Goal: Book appointment/travel/reservation

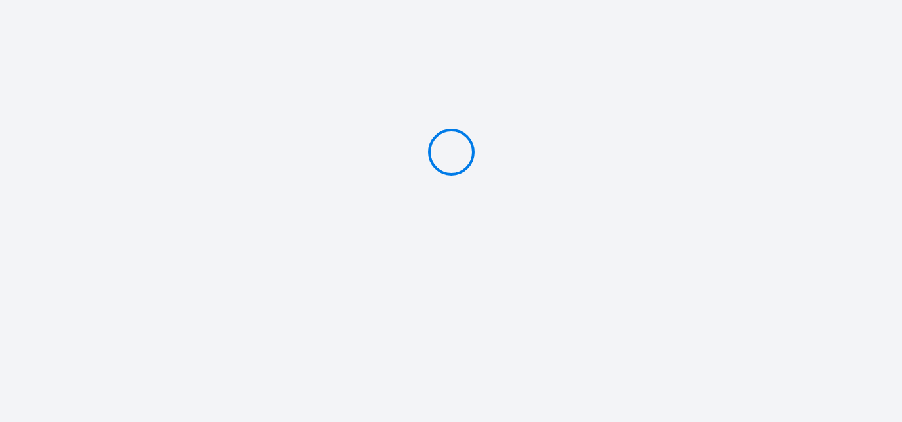
type input "Deposit 200 €"
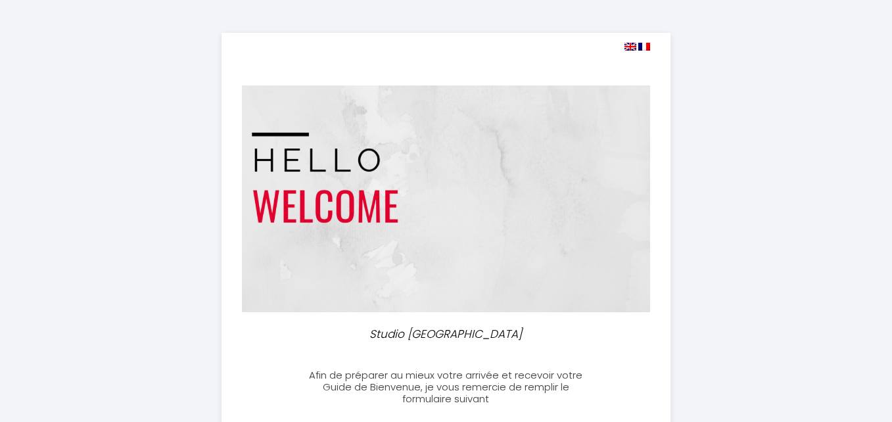
select select
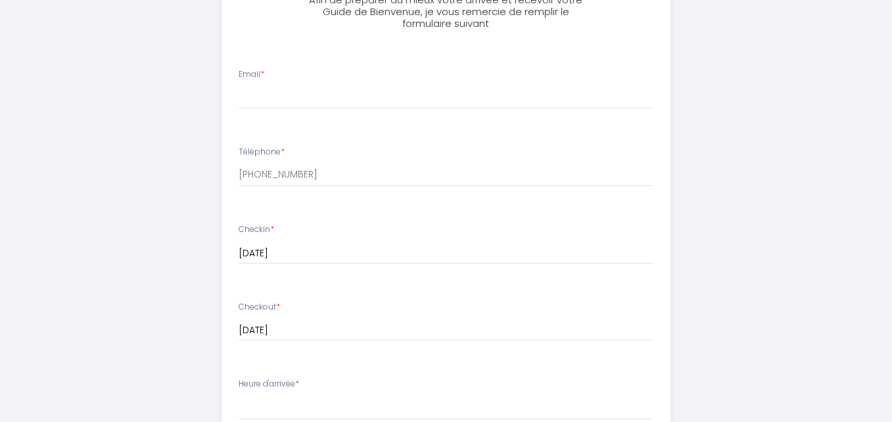
scroll to position [197, 0]
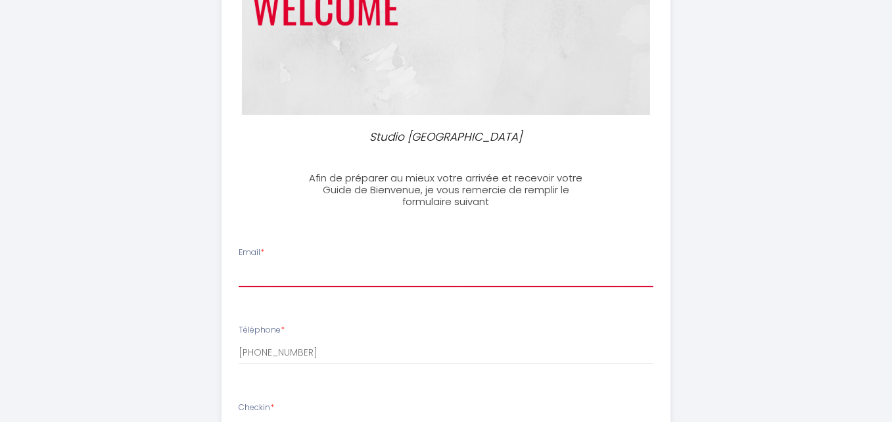
click at [291, 279] on input "Email *" at bounding box center [446, 276] width 415 height 24
type input "[PERSON_NAME][EMAIL_ADDRESS][DOMAIN_NAME]"
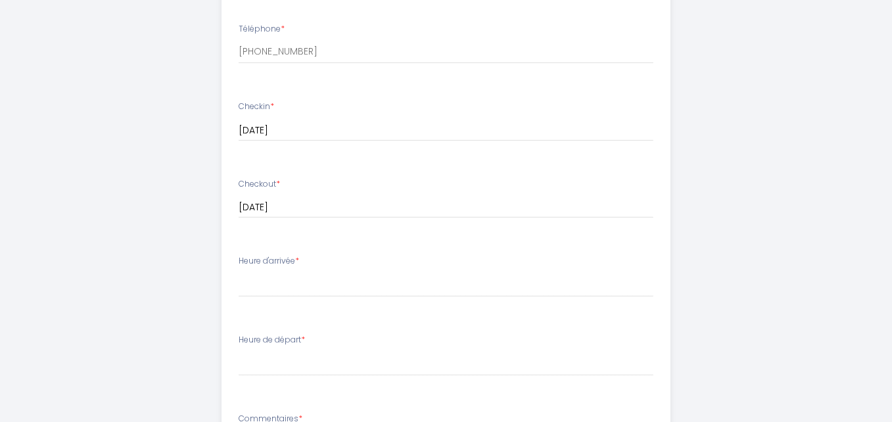
scroll to position [526, 0]
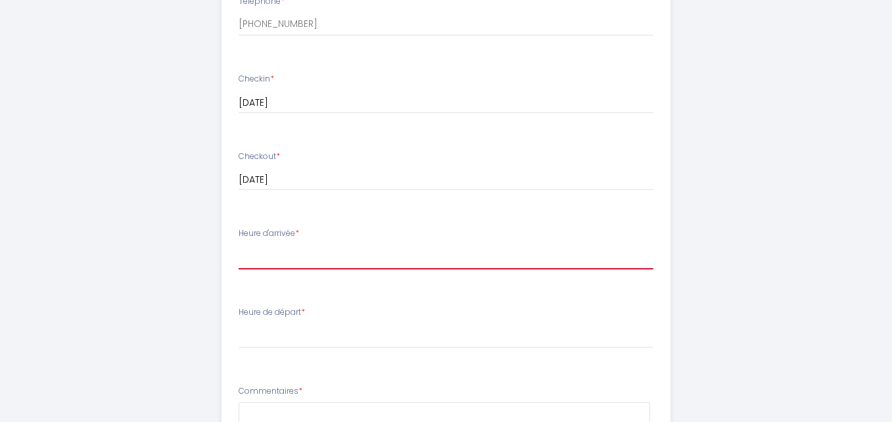
click at [379, 260] on select "17:00 17:30 18:00 18:30 19:00 19:30 20:00 20:30 21:00 21:30 22:00 22:30 23:00 2…" at bounding box center [446, 257] width 415 height 25
select select "18:00"
click at [239, 245] on select "17:00 17:30 18:00 18:30 19:00 19:30 20:00 20:30 21:00 21:30 22:00 22:30 23:00 2…" at bounding box center [446, 257] width 415 height 25
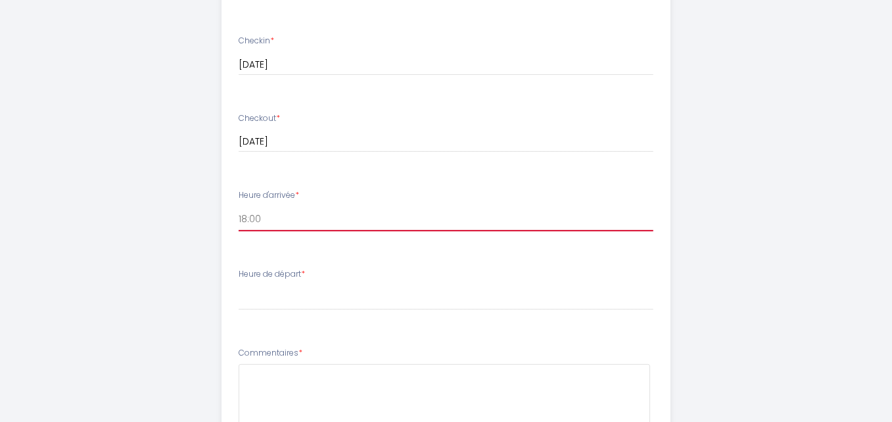
scroll to position [592, 0]
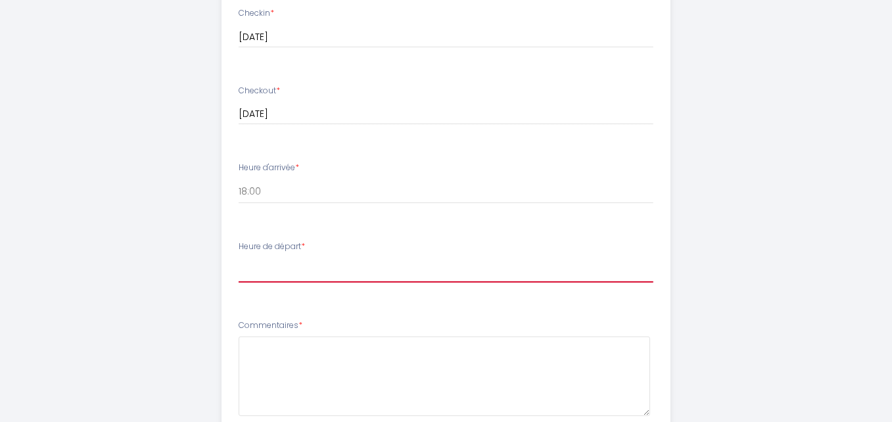
click at [294, 268] on select "00:00 00:30 01:00 01:30 02:00 02:30 03:00 03:30 04:00 04:30 05:00 05:30 06:00 0…" at bounding box center [446, 270] width 415 height 25
select select "10:00"
click at [239, 258] on select "00:00 00:30 01:00 01:30 02:00 02:30 03:00 03:30 04:00 04:30 05:00 05:30 06:00 0…" at bounding box center [446, 270] width 415 height 25
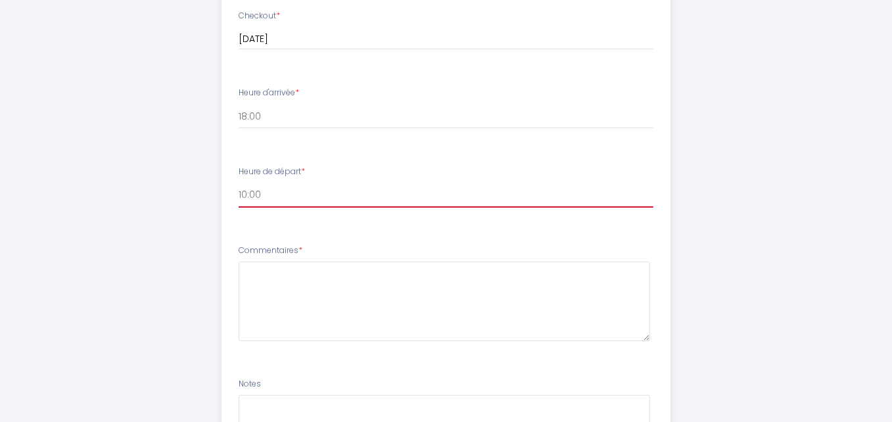
scroll to position [830, 0]
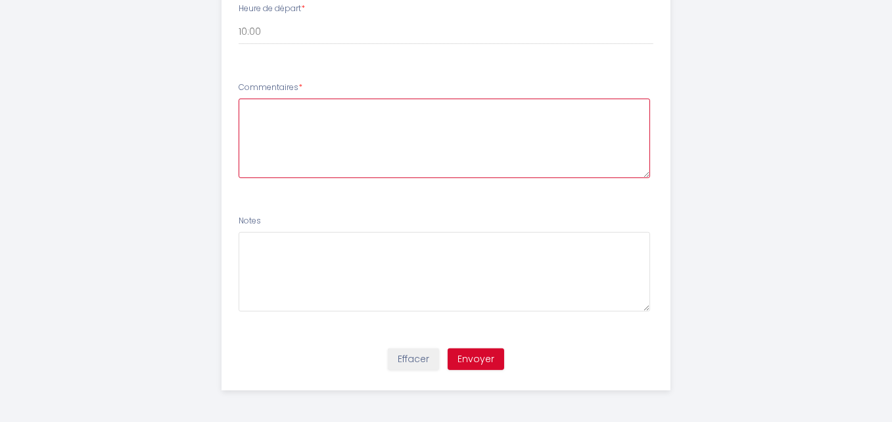
click at [300, 114] on textarea at bounding box center [444, 139] width 411 height 80
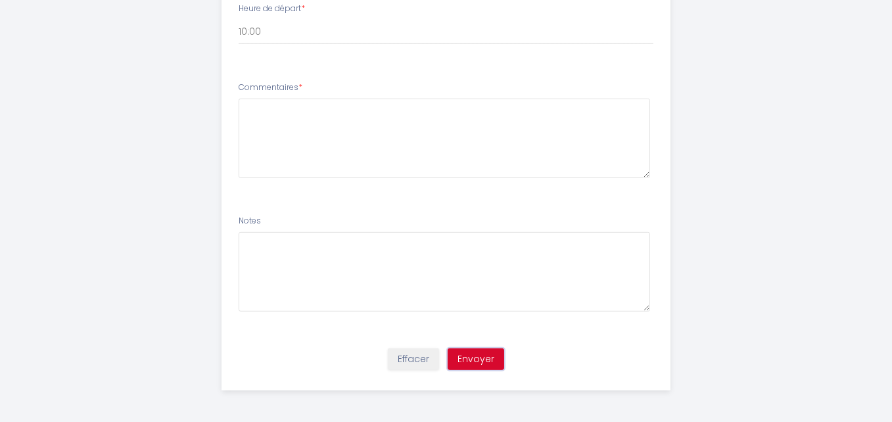
click at [496, 360] on button "Envoyer" at bounding box center [476, 359] width 57 height 22
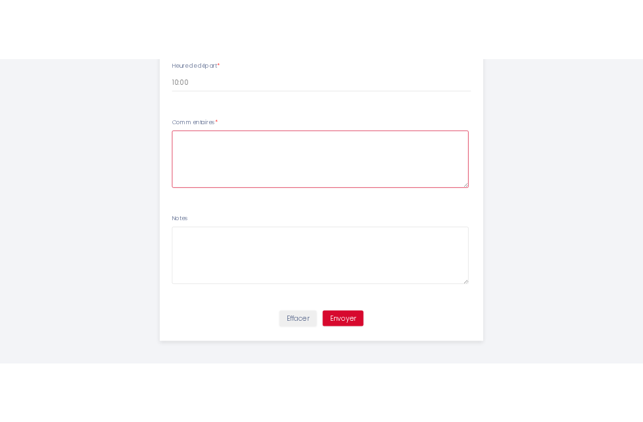
scroll to position [632, 0]
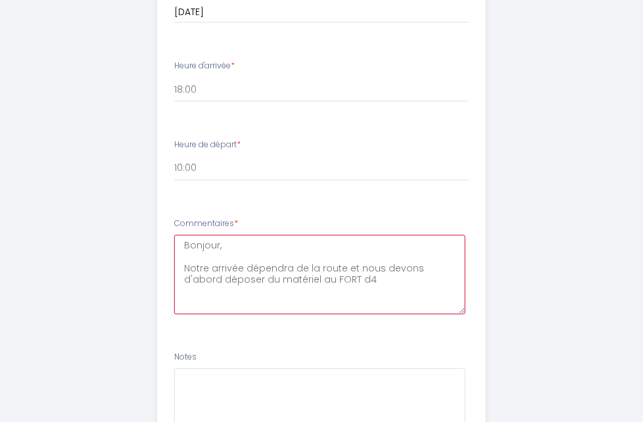
drag, startPoint x: 174, startPoint y: 329, endPoint x: 187, endPoint y: 329, distance: 13.1
click at [187, 314] on textarea "Bonjour, Notre arrivée dépendra de la route et nous devons d'abord déposer du m…" at bounding box center [319, 275] width 291 height 80
drag, startPoint x: 187, startPoint y: 329, endPoint x: 174, endPoint y: 329, distance: 13.1
click at [174, 314] on textarea "Bonjour, Notre arrivée dépendra de la route et nous devons d'abord déposer du m…" at bounding box center [319, 275] width 291 height 80
click at [296, 314] on textarea "Bonjour, Notre arrivée dépendra de la route et nous devons d'abord déposer du m…" at bounding box center [319, 275] width 291 height 80
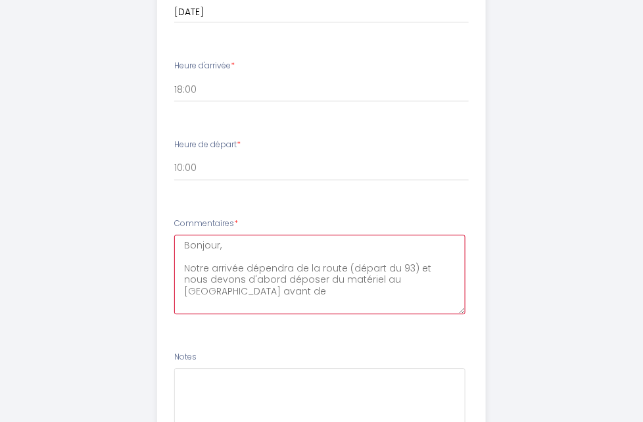
click at [368, 314] on textarea "Bonjour, Notre arrivée dépendra de la route (départ du 93) et nous devons d'abo…" at bounding box center [319, 275] width 291 height 80
click at [339, 314] on textarea "Bonjour, Notre arrivée dépendra de la route (départ du 93) et nous devons d'abo…" at bounding box center [319, 275] width 291 height 80
click at [465, 314] on textarea "Bonjour, Notre arrivée dépendra de la route (départ du 93) et nous devons d'abo…" at bounding box center [319, 275] width 291 height 80
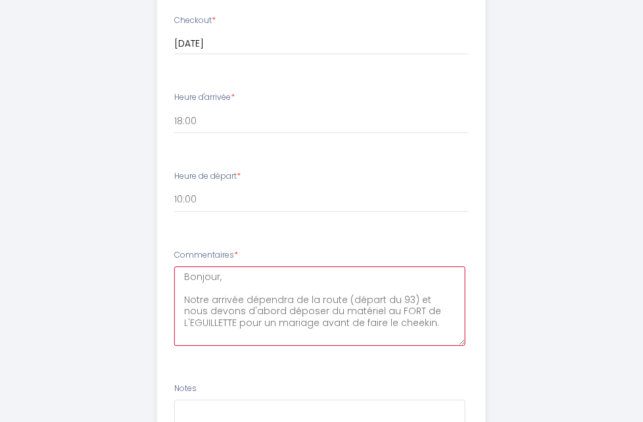
scroll to position [698, 0]
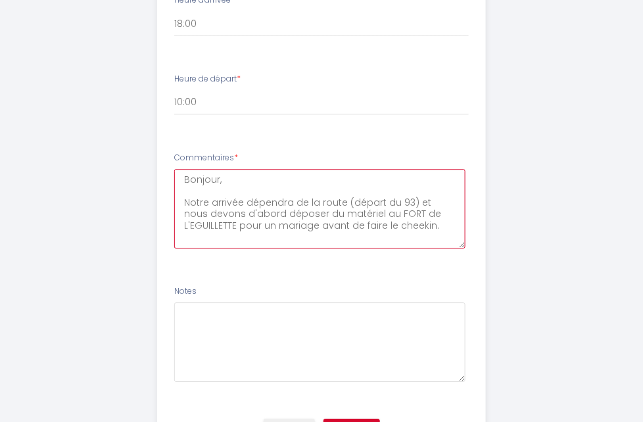
click at [174, 248] on textarea "Bonjour, Notre arrivée dépendra de la route (départ du 93) et nous devons d'abo…" at bounding box center [319, 209] width 291 height 80
click at [184, 248] on textarea "Bonjour, Notre arrivée dépendra de la route (départ du 93) et nous devons d'abo…" at bounding box center [319, 209] width 291 height 80
click at [379, 248] on textarea "Bonjour, Notre arrivée dépendra de la route (départ du 93) et nous devons d'abo…" at bounding box center [319, 209] width 291 height 80
click at [404, 248] on textarea "Bonjour, Notre arrivée dépendra de la route (départ du 93) et nous devons d'abo…" at bounding box center [319, 209] width 291 height 80
drag, startPoint x: 436, startPoint y: 252, endPoint x: 475, endPoint y: 252, distance: 38.1
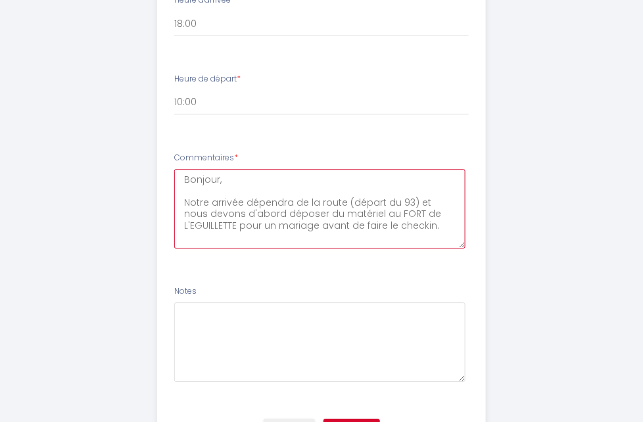
click at [465, 248] on textarea "Bonjour, Notre arrivée dépendra de la route (départ du 93) et nous devons d'abo…" at bounding box center [319, 209] width 291 height 80
click at [177, 248] on textarea "Bonjour, Notre arrivée dépendra de la route (départ du 93) et nous devons dépos…" at bounding box center [319, 209] width 291 height 80
click at [465, 248] on textarea "Bonjour, Notre arrivée dépendra de la route (départ du 93) et nous devons dépos…" at bounding box center [319, 209] width 291 height 80
click at [446, 248] on textarea "Bonjour, Notre arrivée dépendra de la route (départ du 93) et nous devons dépos…" at bounding box center [319, 209] width 291 height 80
click at [465, 248] on textarea "Bonjour, Notre arrivée dépendra de la route (départ du 93) et nous devons dépos…" at bounding box center [319, 209] width 291 height 80
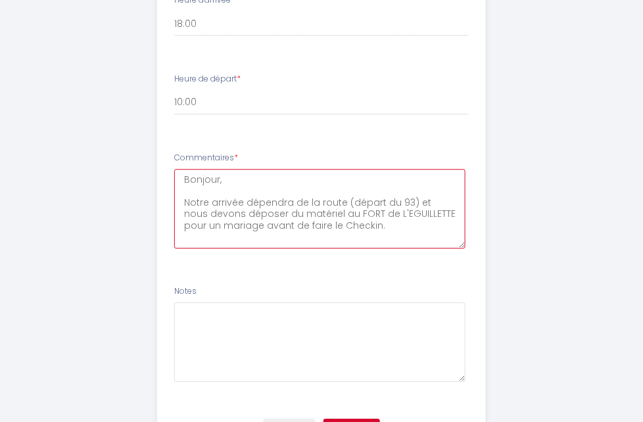
click at [465, 248] on textarea "Bonjour, Notre arrivée dépendra de la route (départ du 93) et nous devons dépos…" at bounding box center [319, 209] width 291 height 80
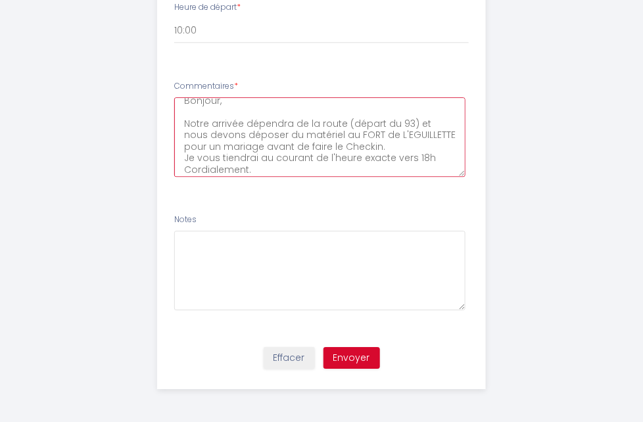
type textarea "Bonjour, Notre arrivée dépendra de la route (départ du 93) et nous devons dépos…"
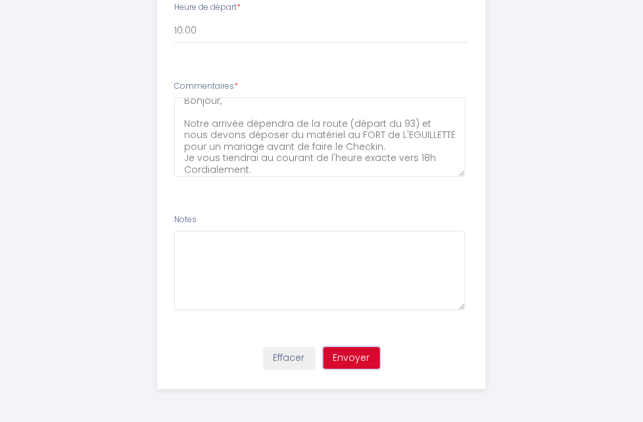
click at [357, 360] on button "Envoyer" at bounding box center [351, 358] width 57 height 22
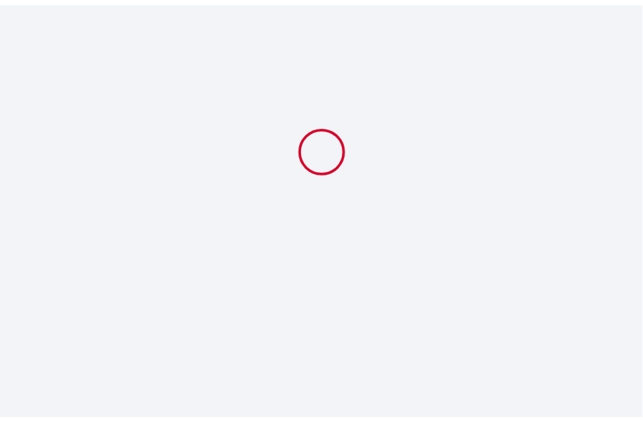
scroll to position [817, 0]
select select "18:00"
select select "10:00"
